Goal: Transaction & Acquisition: Obtain resource

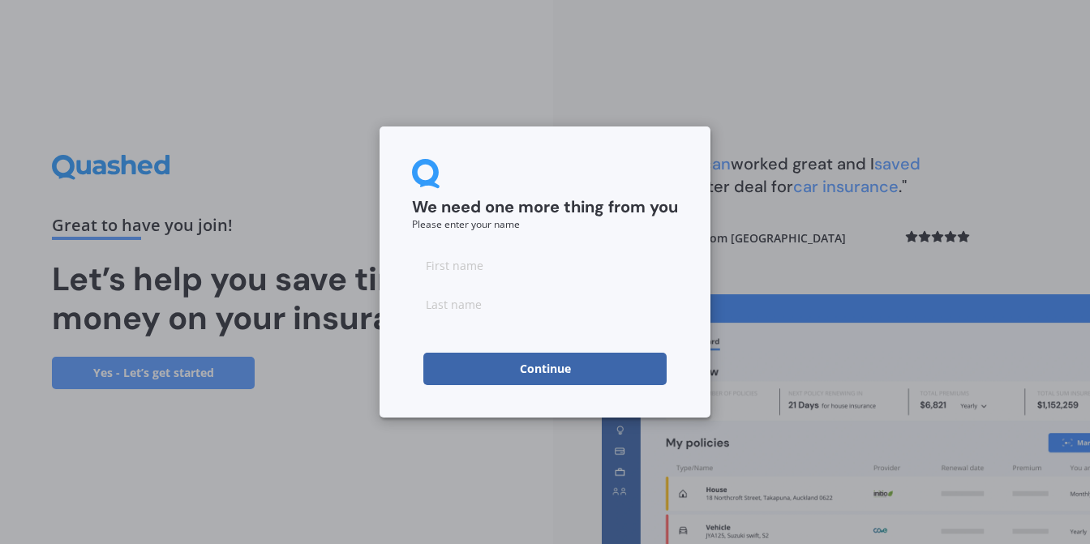
click at [506, 273] on input at bounding box center [545, 265] width 266 height 32
type input "[PERSON_NAME]"
click button "Continue" at bounding box center [545, 369] width 243 height 32
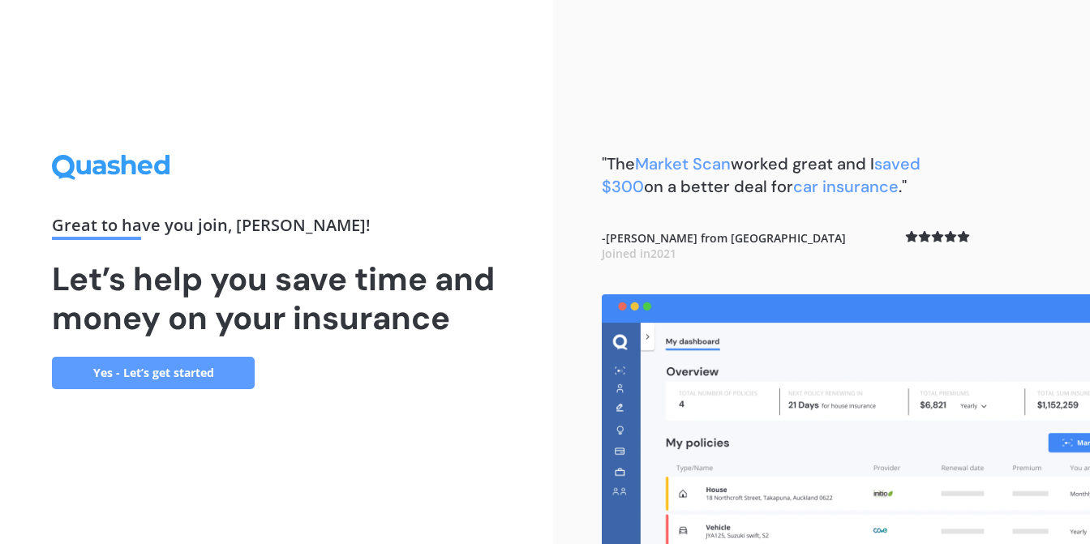
click at [123, 379] on link "Yes - Let’s get started" at bounding box center [153, 373] width 203 height 32
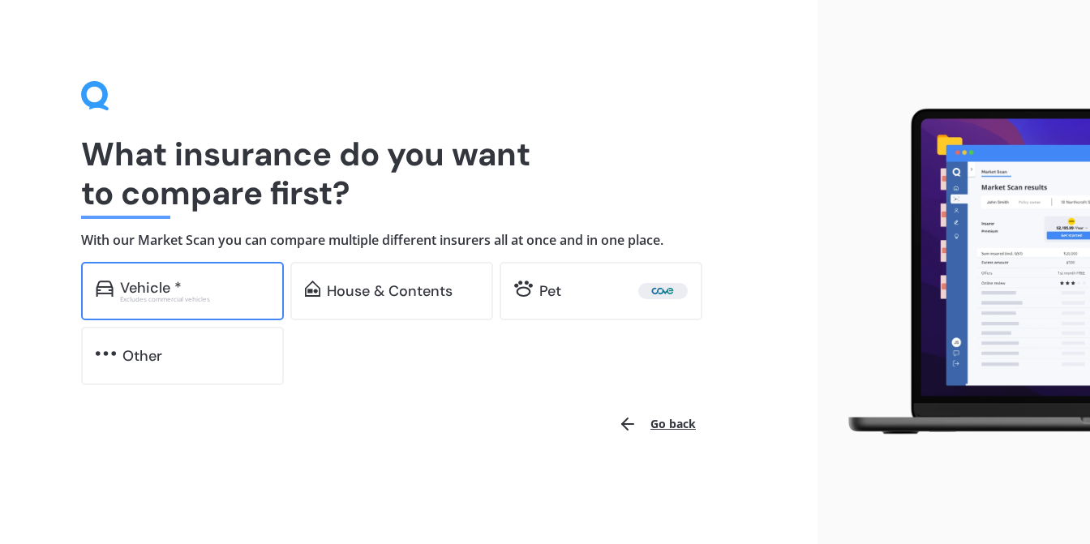
click at [162, 304] on div "Vehicle * Excludes commercial vehicles" at bounding box center [182, 291] width 203 height 58
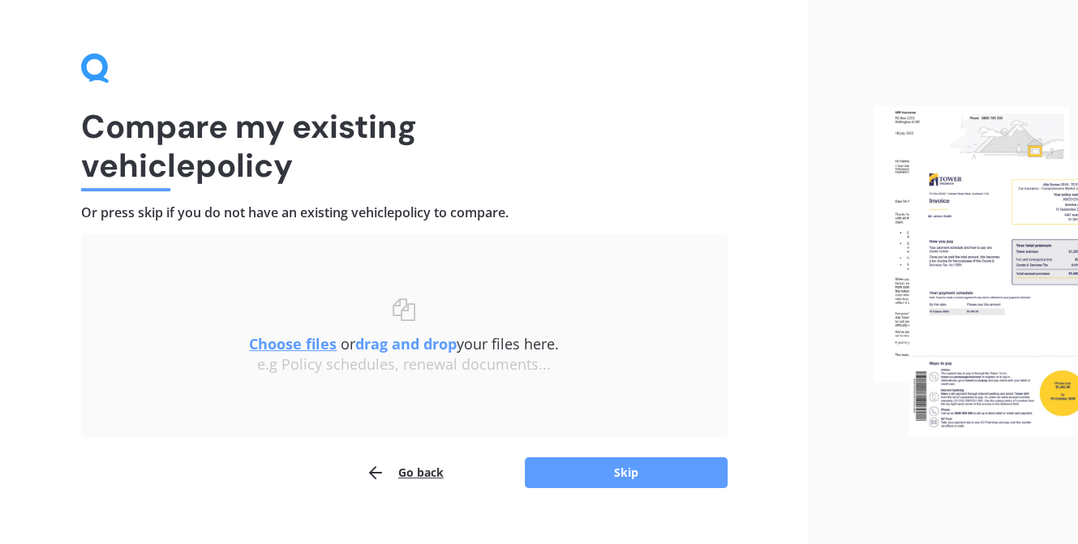
scroll to position [53, 0]
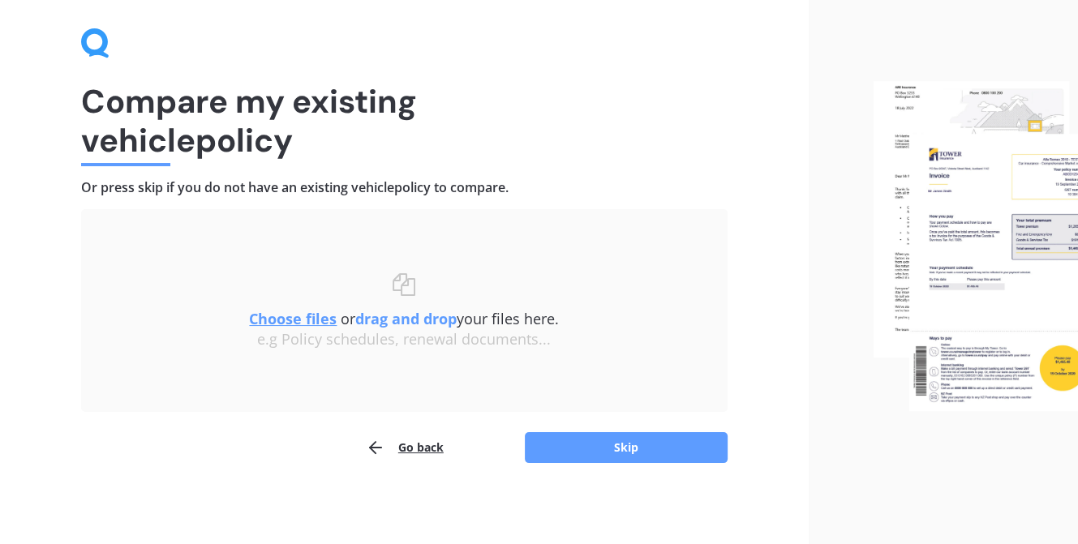
click at [312, 320] on u "Choose files" at bounding box center [293, 318] width 88 height 19
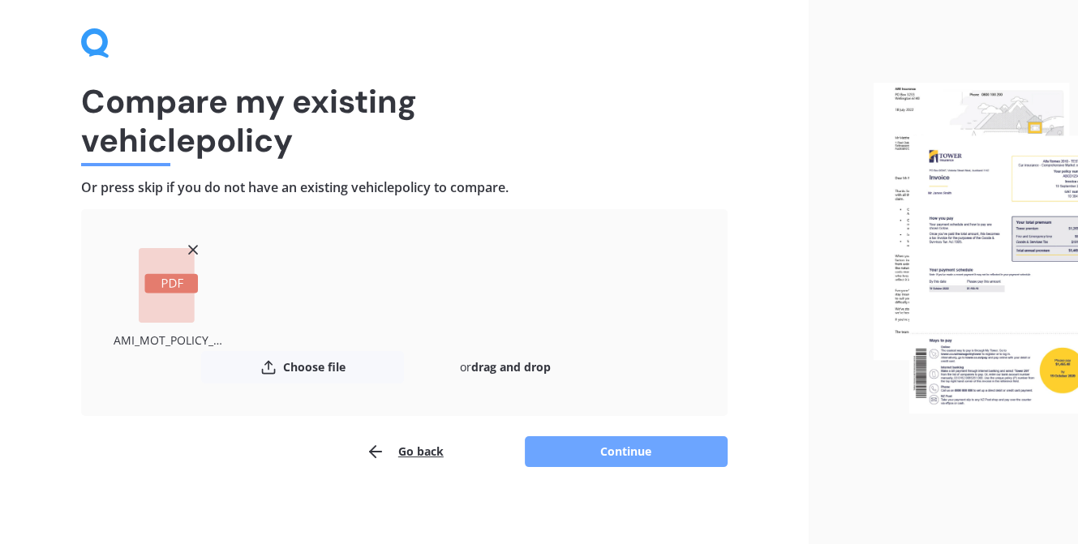
click at [676, 455] on button "Continue" at bounding box center [626, 452] width 203 height 31
